Goal: Find specific page/section: Find specific page/section

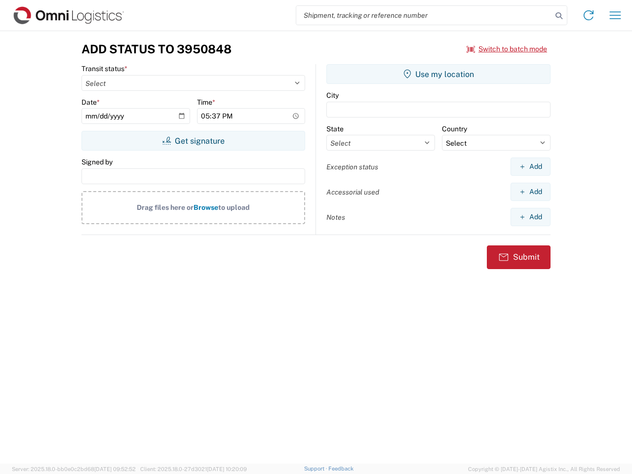
click at [424, 15] on input "search" at bounding box center [424, 15] width 256 height 19
click at [559, 16] on icon at bounding box center [559, 16] width 14 height 14
click at [588, 15] on icon at bounding box center [588, 15] width 16 height 16
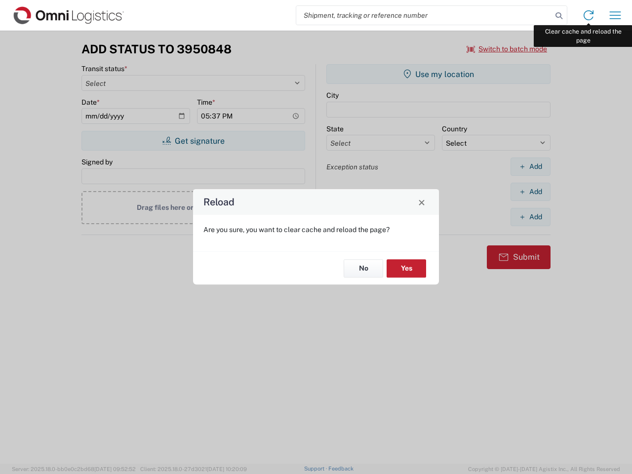
click at [615, 15] on div "Reload Are you sure, you want to clear cache and reload the page? No Yes" at bounding box center [316, 237] width 632 height 474
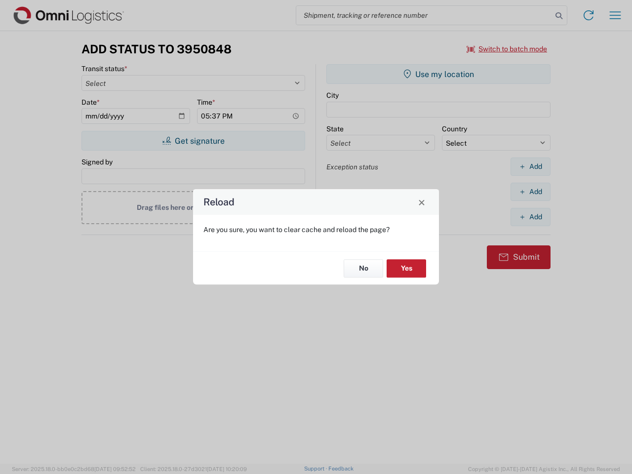
click at [507, 49] on div "Reload Are you sure, you want to clear cache and reload the page? No Yes" at bounding box center [316, 237] width 632 height 474
click at [193, 141] on div "Reload Are you sure, you want to clear cache and reload the page? No Yes" at bounding box center [316, 237] width 632 height 474
click at [438, 74] on div "Reload Are you sure, you want to clear cache and reload the page? No Yes" at bounding box center [316, 237] width 632 height 474
click at [530, 166] on div "Reload Are you sure, you want to clear cache and reload the page? No Yes" at bounding box center [316, 237] width 632 height 474
click at [530, 191] on div "Reload Are you sure, you want to clear cache and reload the page? No Yes" at bounding box center [316, 237] width 632 height 474
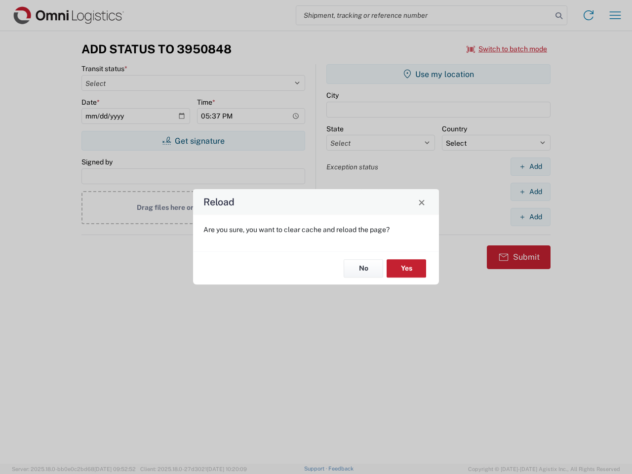
click at [530, 217] on div "Reload Are you sure, you want to clear cache and reload the page? No Yes" at bounding box center [316, 237] width 632 height 474
